Goal: Task Accomplishment & Management: Manage account settings

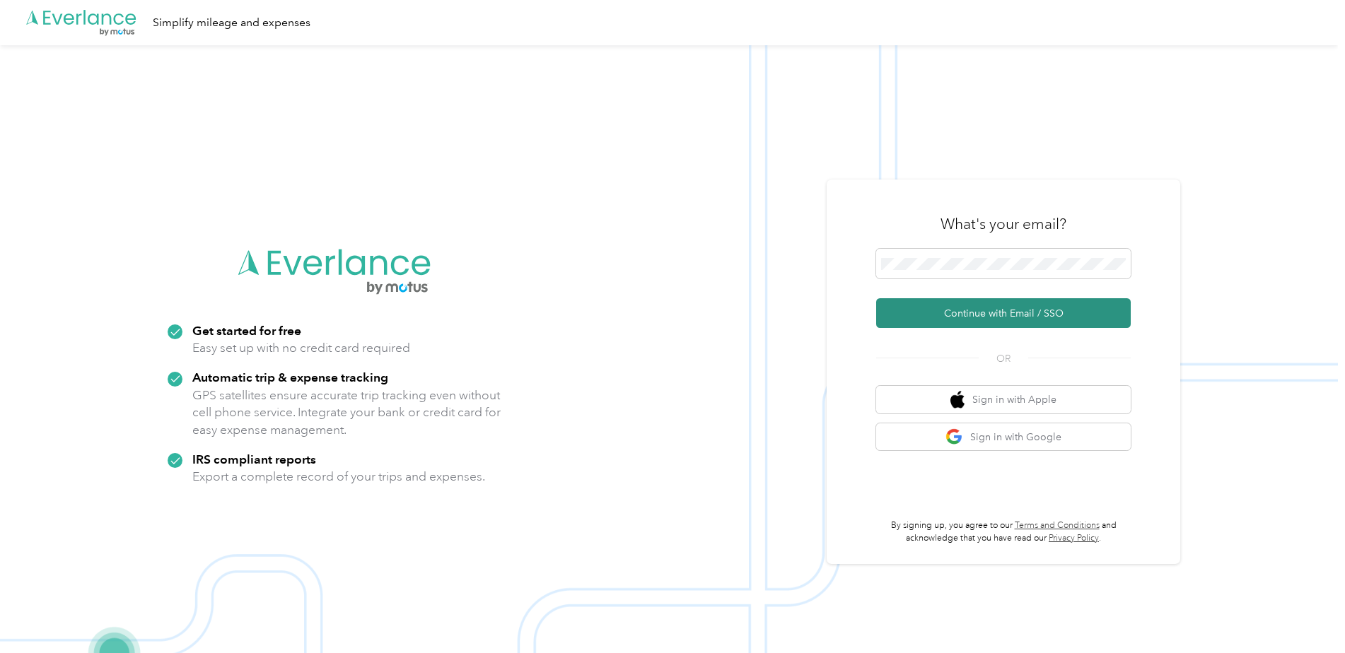
click at [981, 310] on button "Continue with Email / SSO" at bounding box center [1003, 313] width 254 height 30
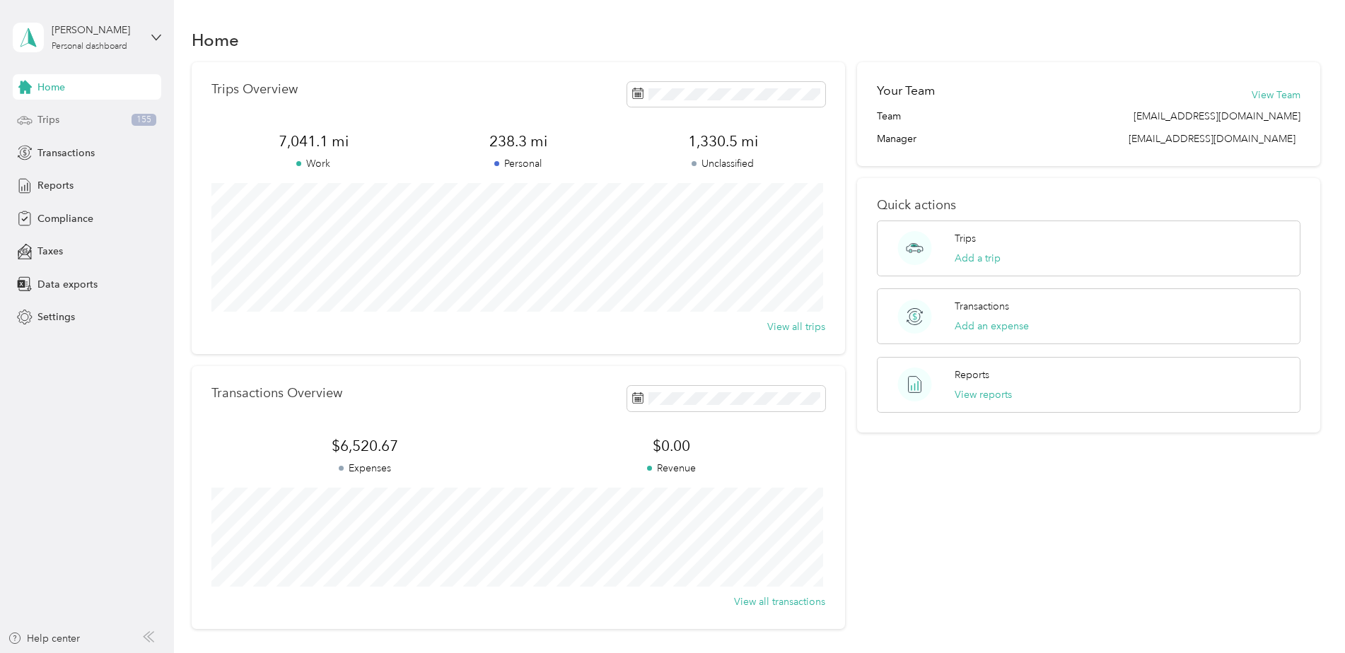
click at [49, 127] on span "Trips" at bounding box center [48, 119] width 22 height 15
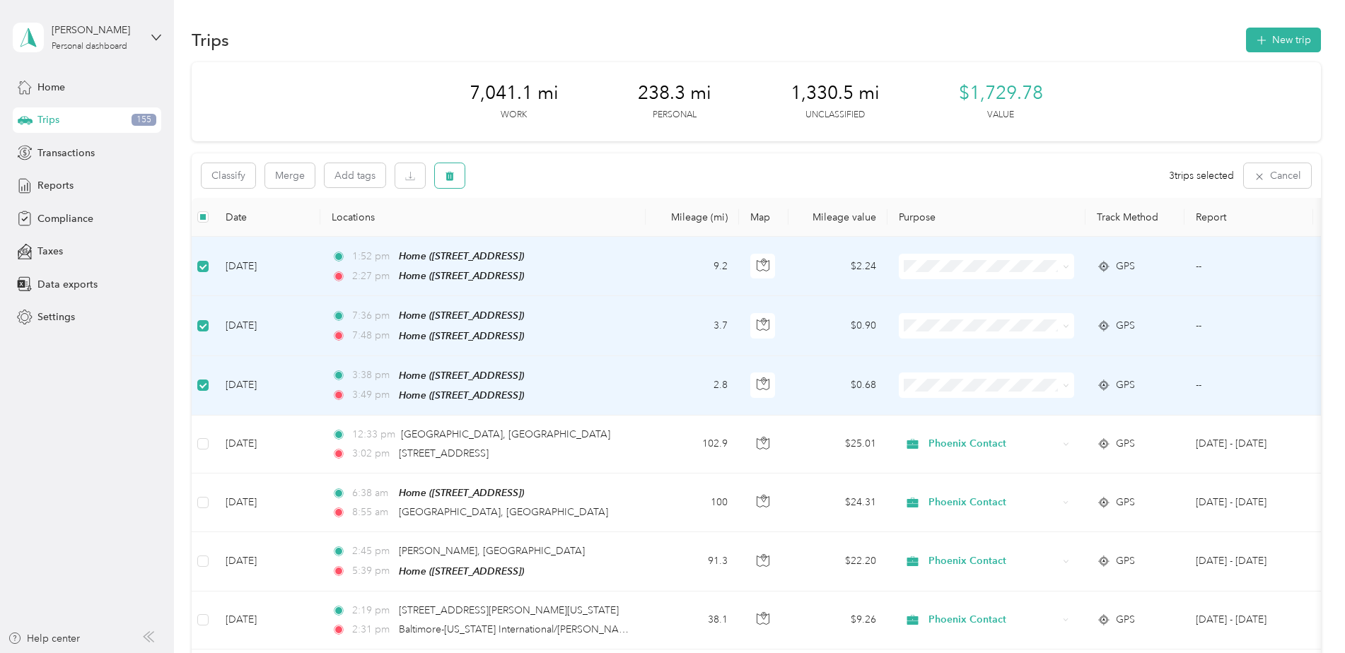
click at [447, 180] on icon "button" at bounding box center [449, 176] width 8 height 9
click at [555, 232] on button "Yes" at bounding box center [555, 234] width 28 height 23
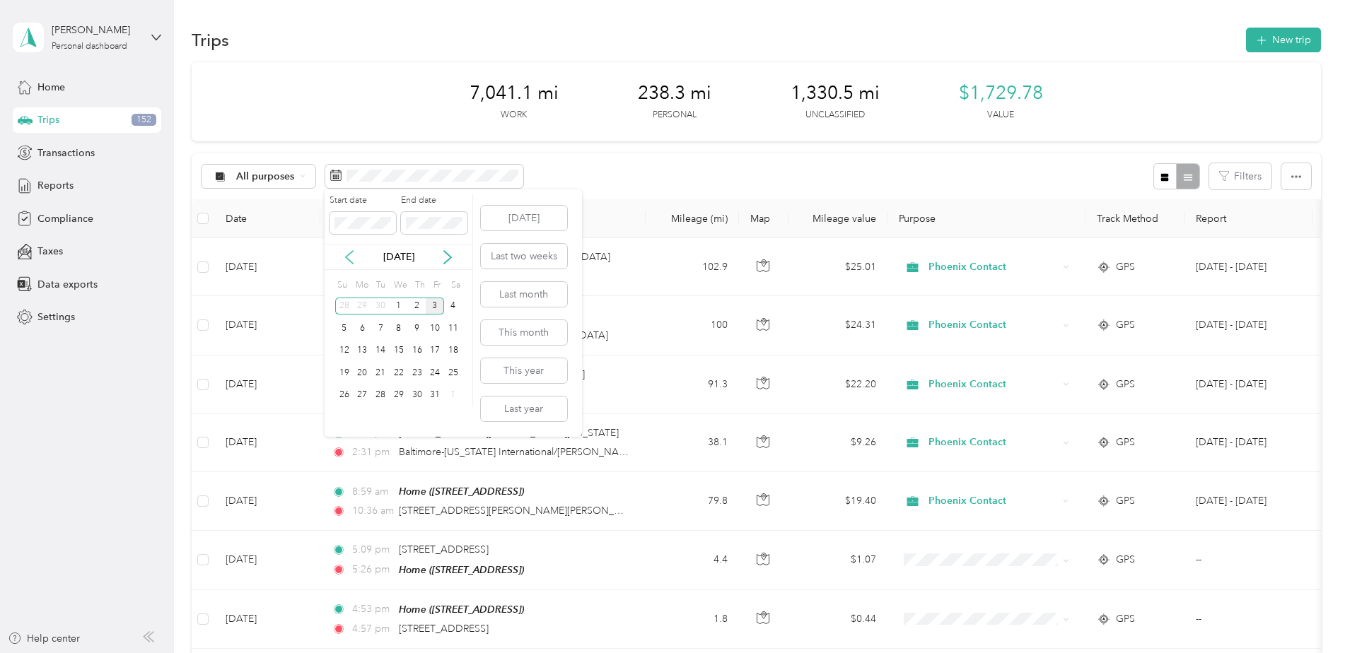
click at [351, 262] on icon at bounding box center [349, 257] width 7 height 13
click at [362, 310] on div "1" at bounding box center [362, 307] width 18 height 18
click at [380, 397] on div "30" at bounding box center [380, 396] width 18 height 18
